Goal: Transaction & Acquisition: Subscribe to service/newsletter

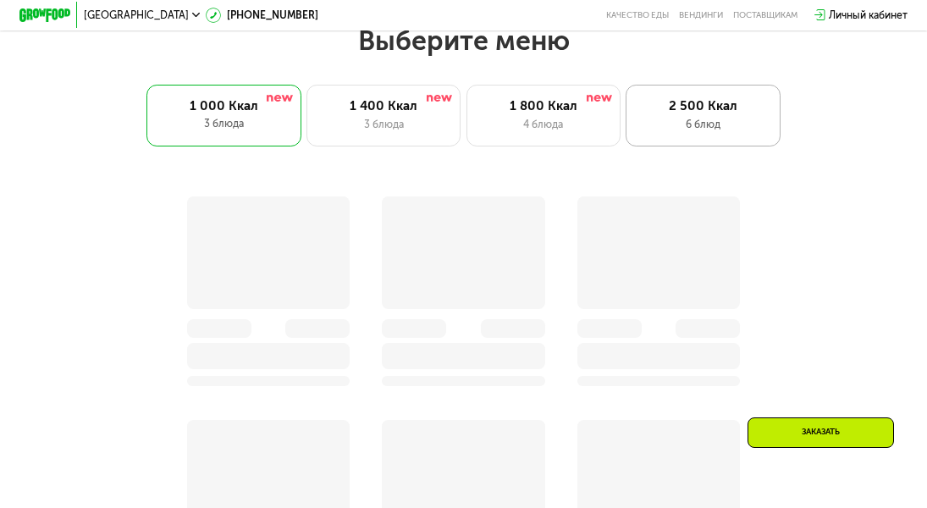
scroll to position [586, 0]
click at [730, 142] on div "2 500 Ккал 6 блюд" at bounding box center [703, 116] width 155 height 62
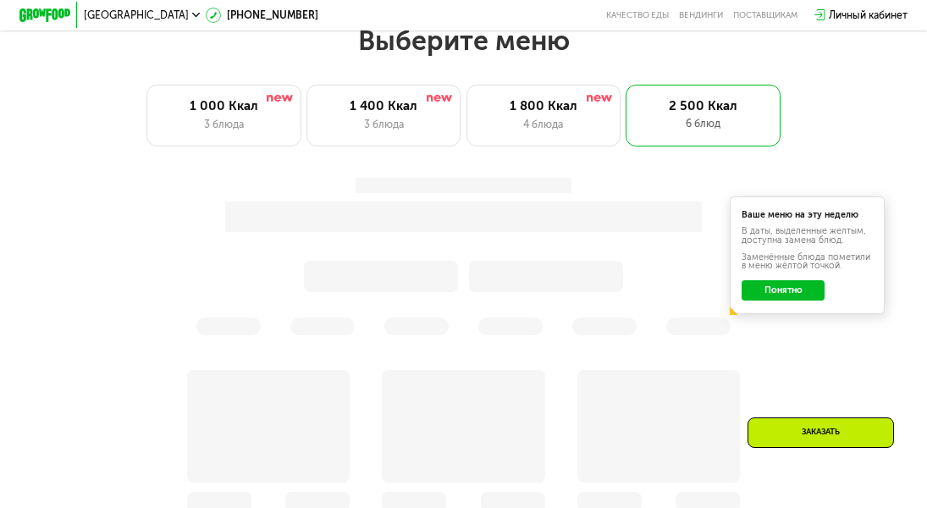
click at [804, 300] on button "Понятно" at bounding box center [783, 290] width 83 height 20
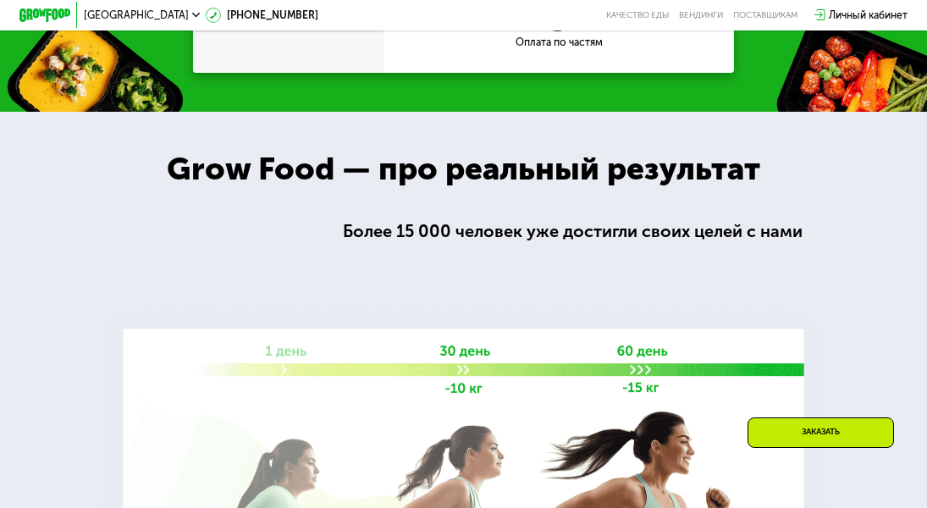
scroll to position [1536, 0]
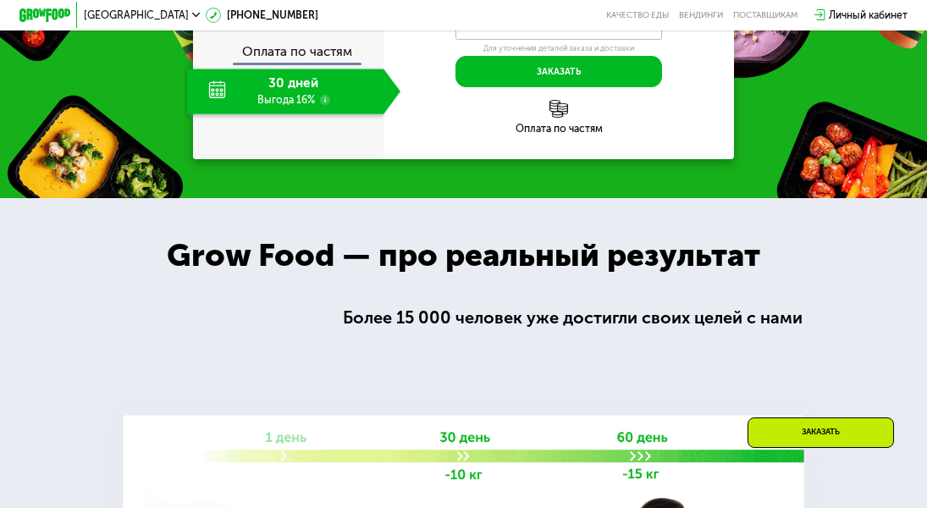
drag, startPoint x: 498, startPoint y: 210, endPoint x: 585, endPoint y: 210, distance: 87.2
copy span "1 693 ₽"
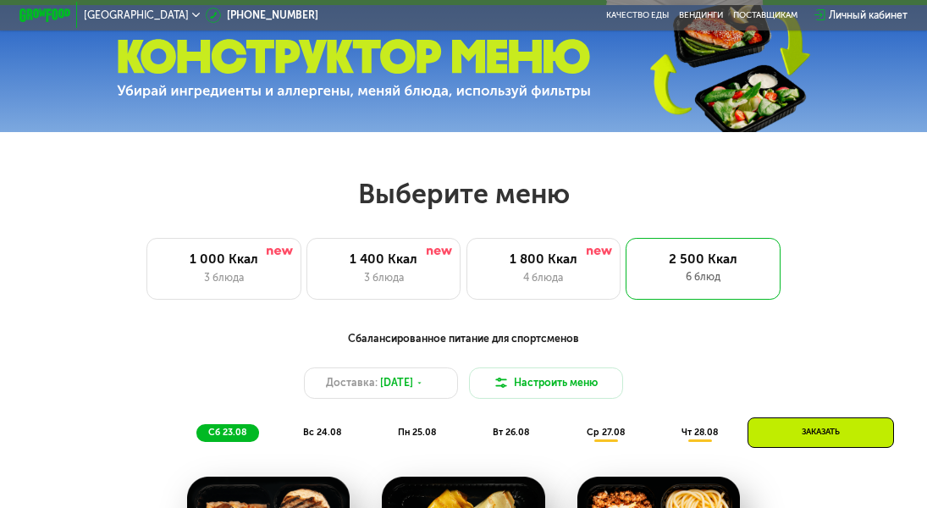
scroll to position [413, 0]
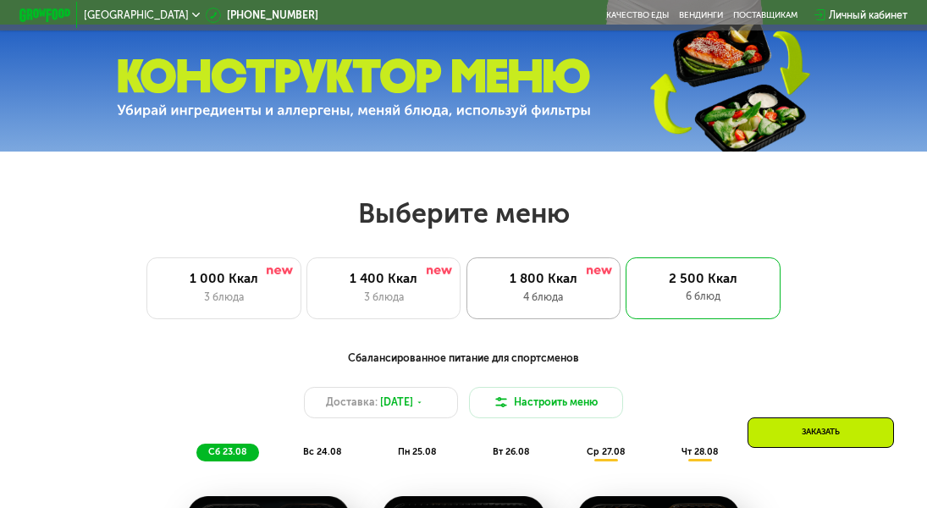
click at [577, 286] on div "1 800 Ккал" at bounding box center [543, 278] width 127 height 15
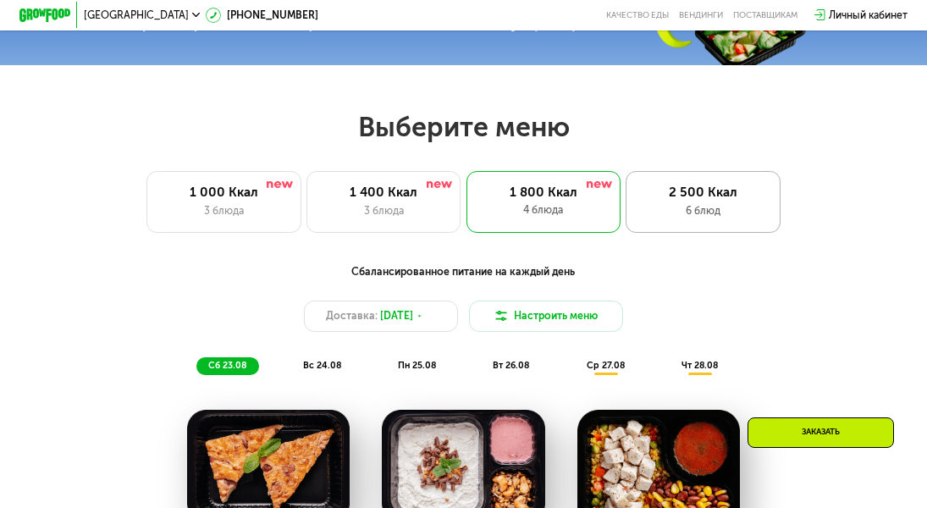
click at [710, 228] on div "2 500 Ккал 6 блюд" at bounding box center [703, 202] width 155 height 62
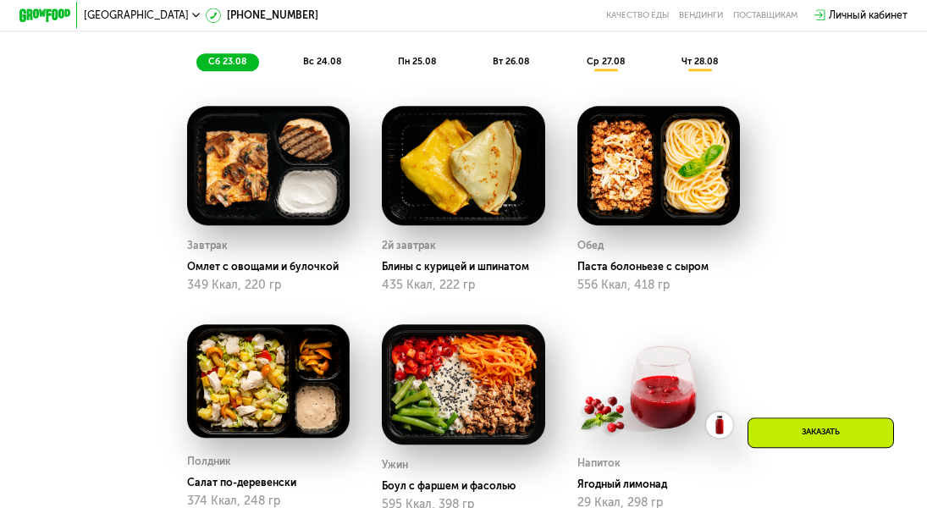
scroll to position [781, 0]
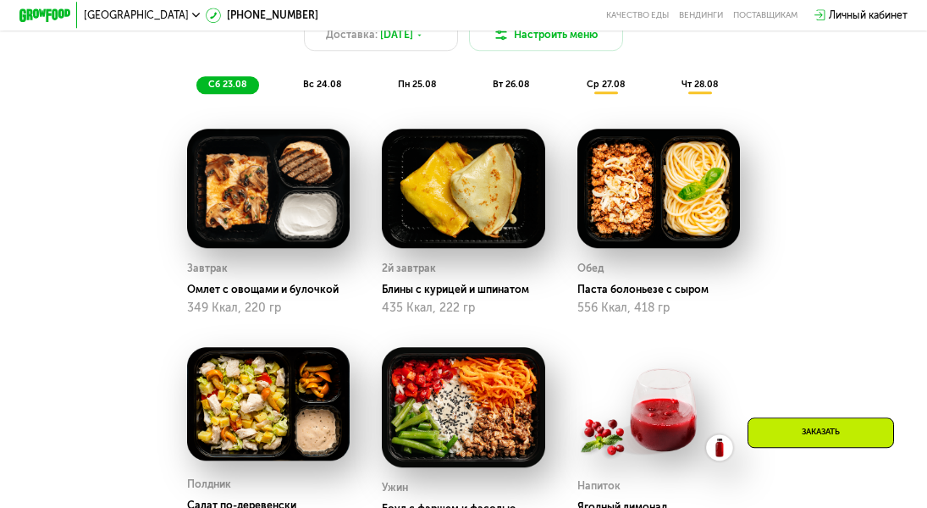
click at [331, 90] on span "вс 24.08" at bounding box center [322, 84] width 38 height 11
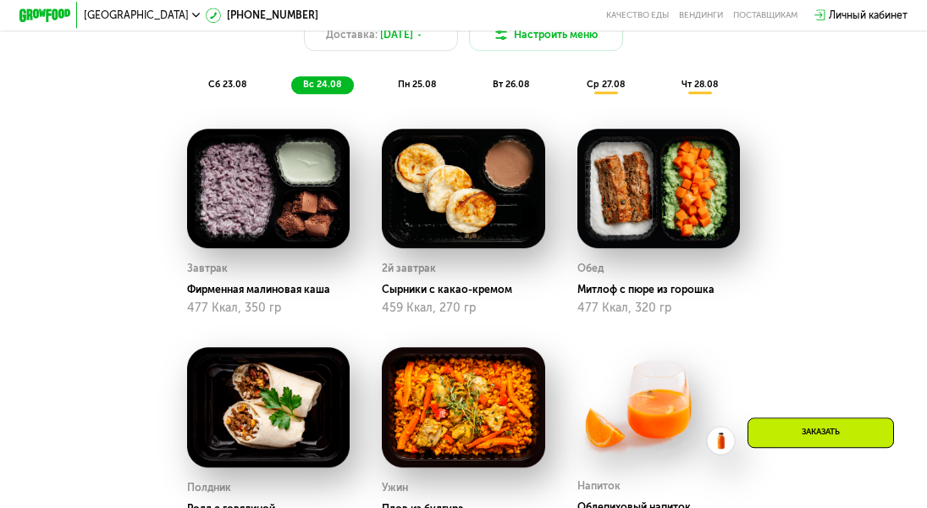
click at [420, 86] on div "Сбалансированное питание для спортсменов Доставка: [DATE] Настроить меню сб 23.…" at bounding box center [463, 38] width 762 height 111
click at [431, 90] on span "пн 25.08" at bounding box center [417, 84] width 38 height 11
click at [386, 94] on div "вс 24.08" at bounding box center [417, 85] width 63 height 18
click at [408, 90] on span "пн 25.08" at bounding box center [417, 84] width 38 height 11
click at [500, 90] on span "вт 26.08" at bounding box center [511, 84] width 36 height 11
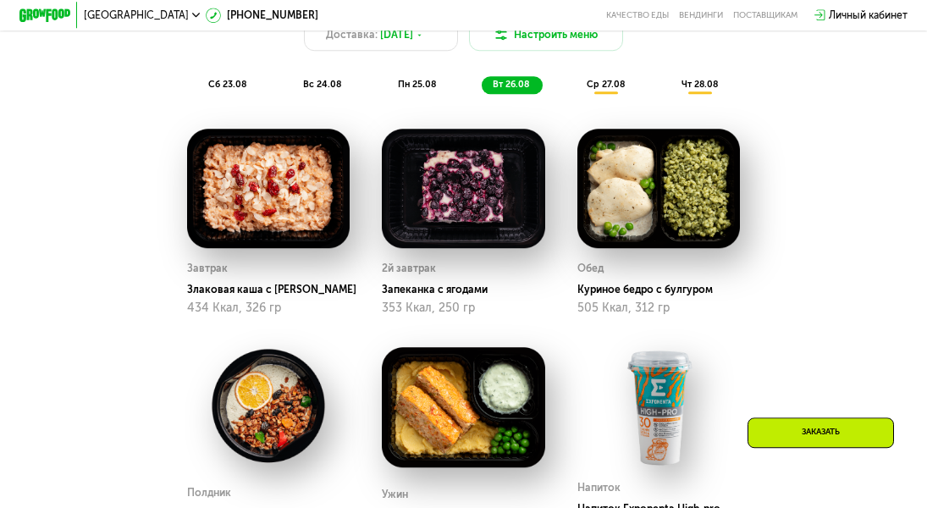
click at [482, 87] on div "пн 25.08" at bounding box center [512, 85] width 61 height 18
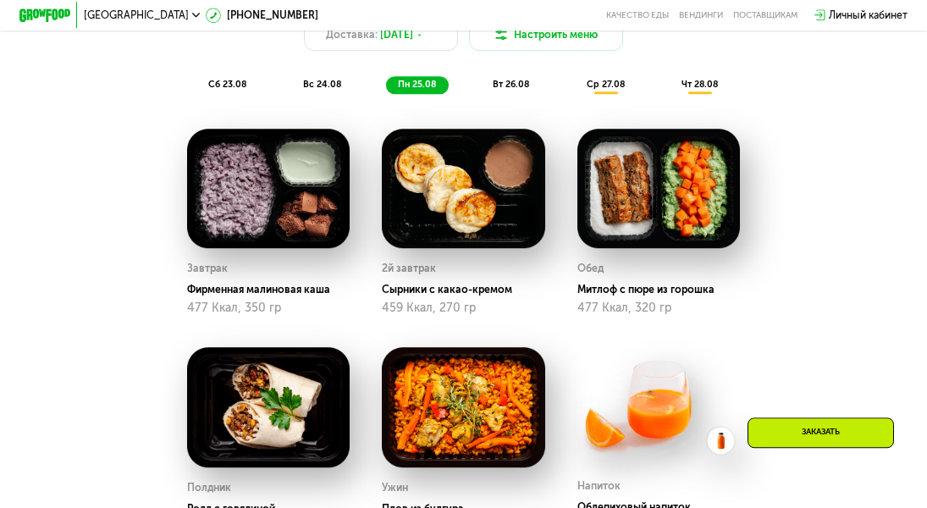
click at [386, 87] on div "вс 24.08" at bounding box center [417, 85] width 63 height 18
click at [482, 89] on div "пн 25.08" at bounding box center [512, 85] width 61 height 18
click at [520, 90] on span "вт 26.08" at bounding box center [511, 84] width 36 height 11
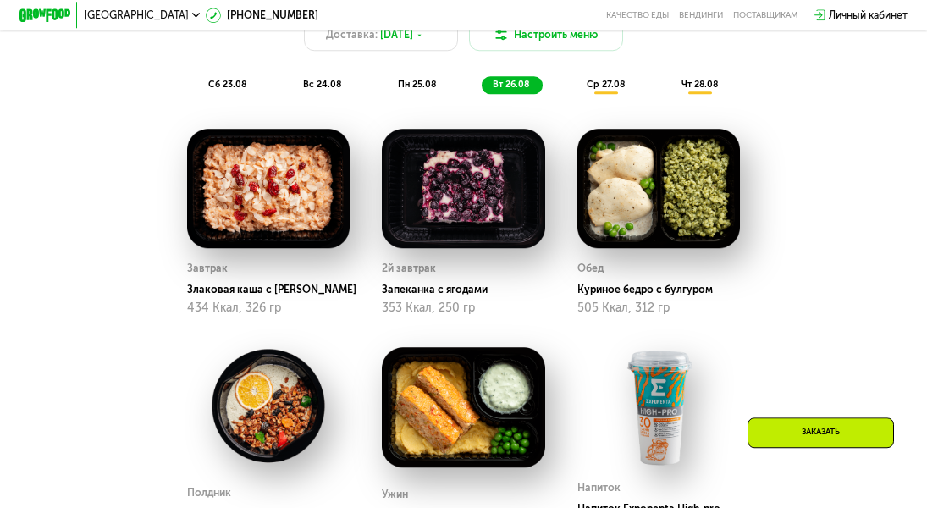
click at [616, 90] on span "ср 27.08" at bounding box center [606, 84] width 38 height 11
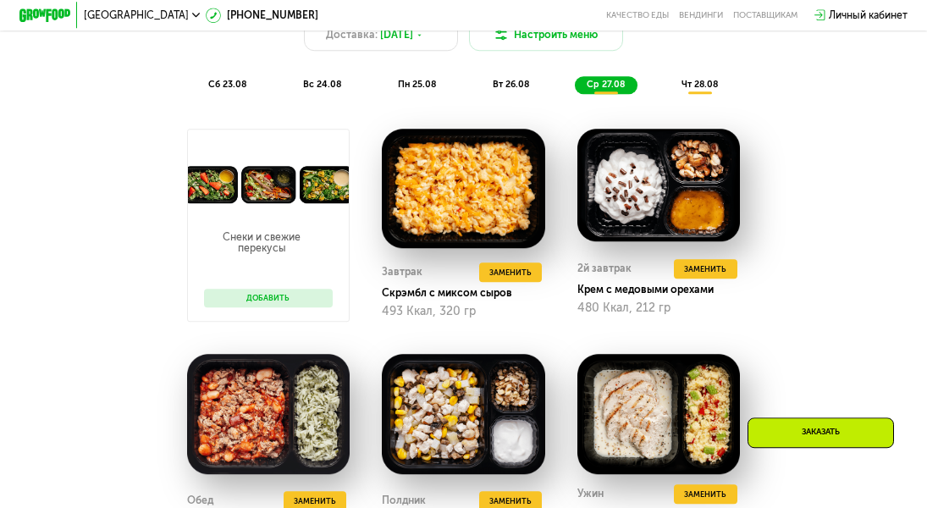
click at [711, 90] on span "чт 28.08" at bounding box center [700, 84] width 36 height 11
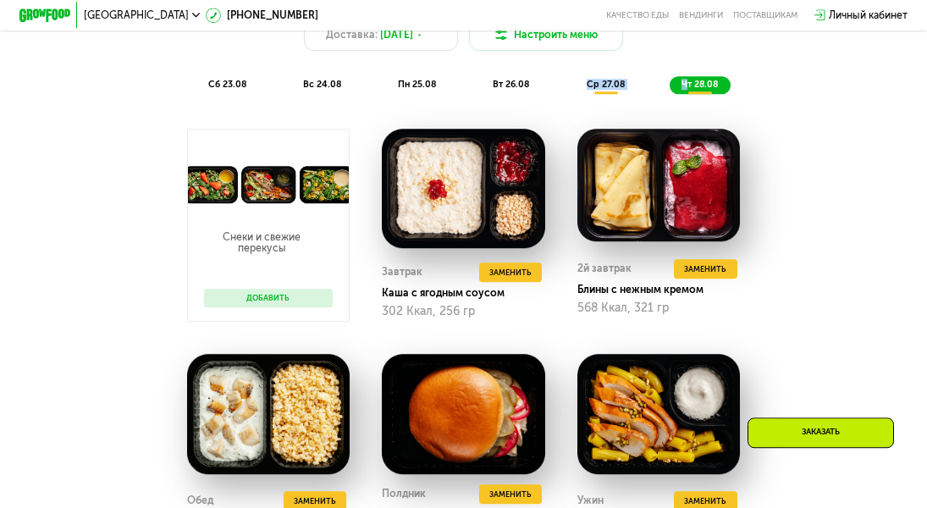
drag, startPoint x: 690, startPoint y: 90, endPoint x: 566, endPoint y: 94, distance: 124.5
click at [575, 93] on div "сб 23.08 вс 24.08 пн 25.08 вт 26.08 ср 27.08 чт 28.08" at bounding box center [463, 85] width 534 height 18
click at [224, 90] on span "сб 23.08" at bounding box center [227, 84] width 38 height 11
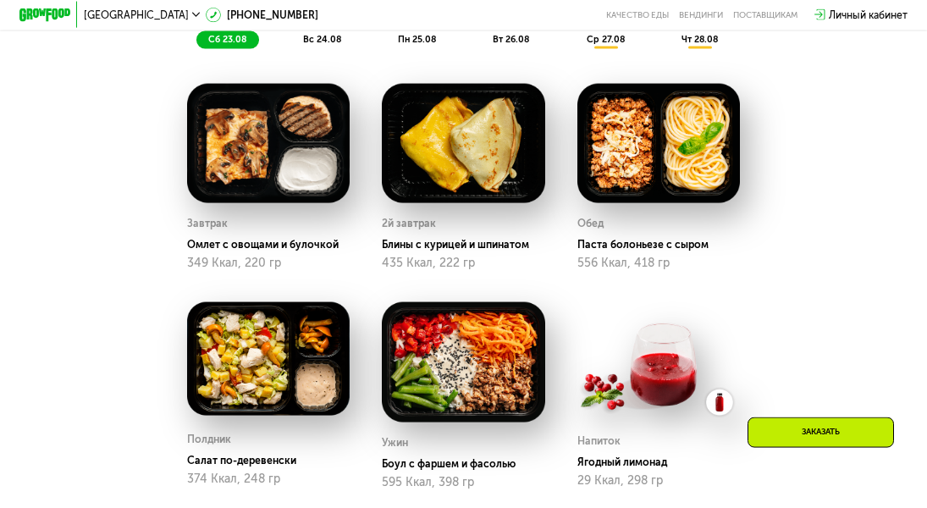
scroll to position [867, 0]
